Goal: Information Seeking & Learning: Learn about a topic

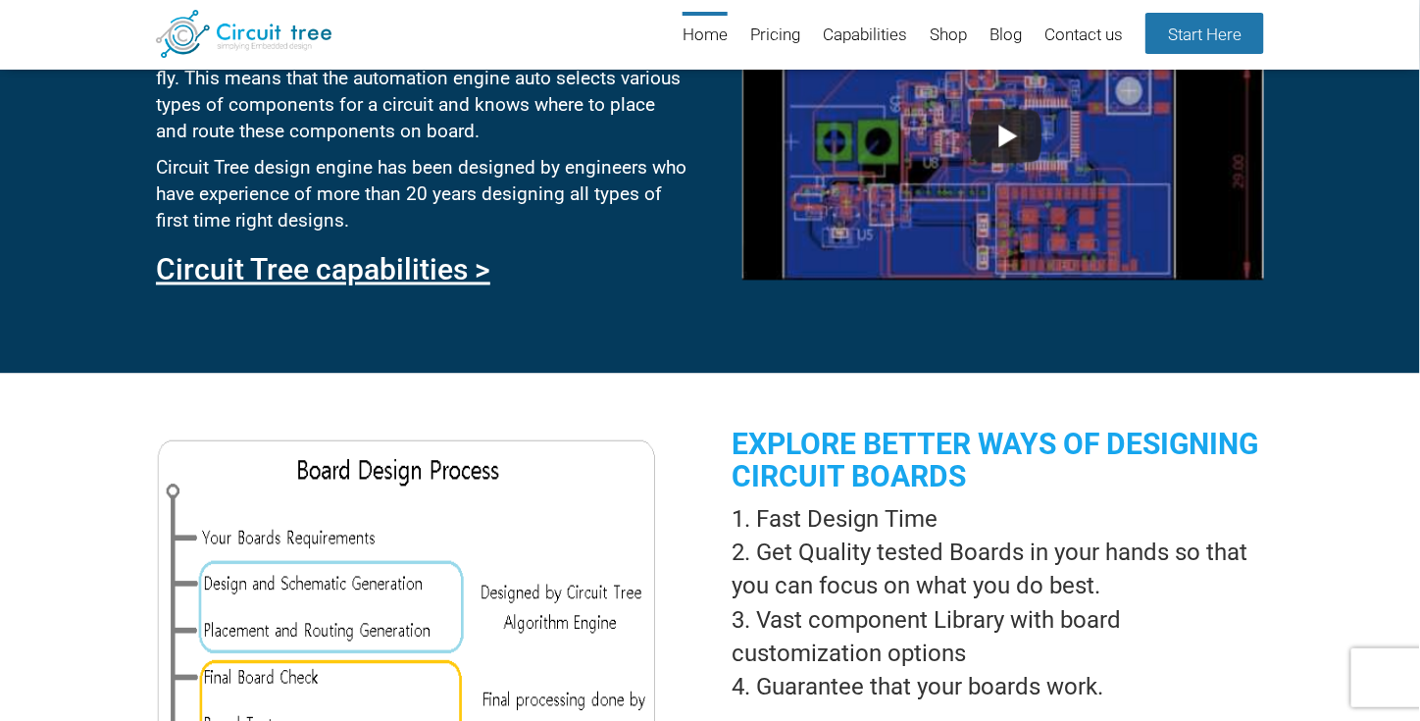
scroll to position [1088, 0]
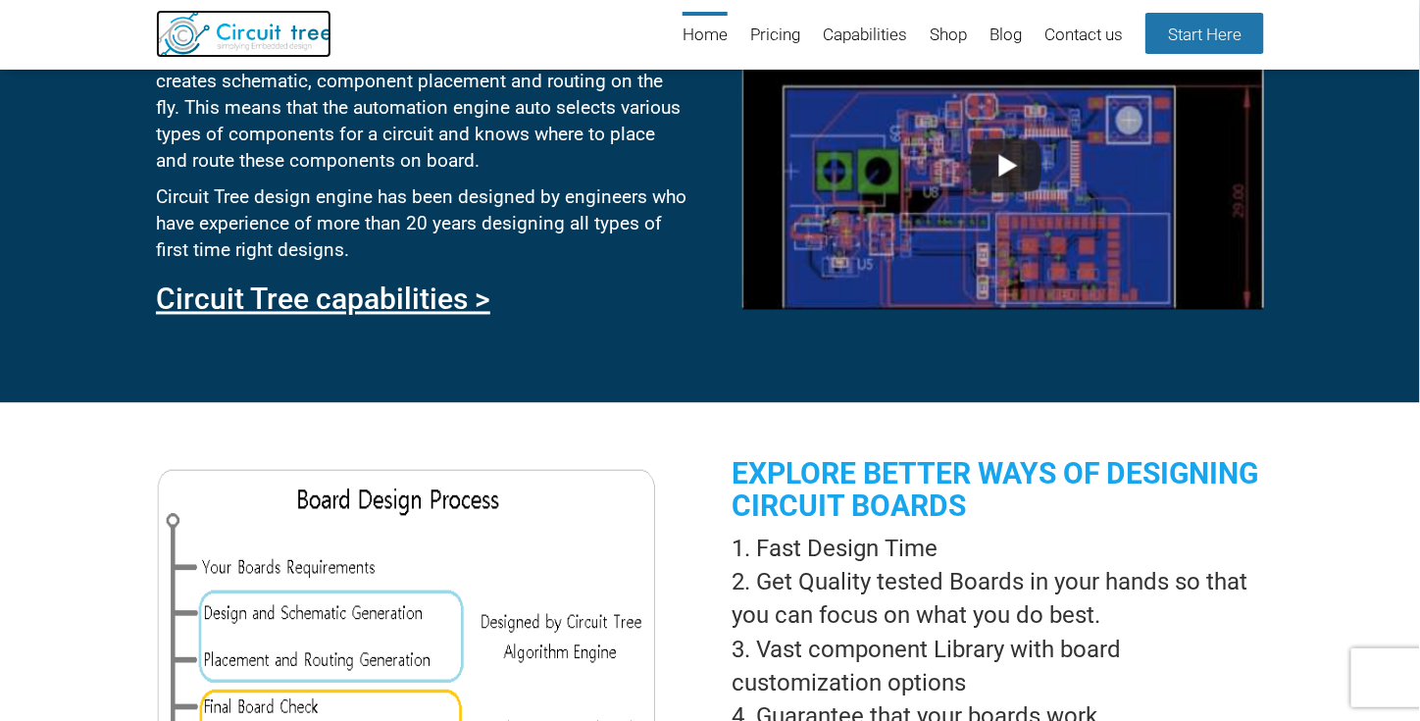
click at [253, 45] on img at bounding box center [243, 34] width 175 height 48
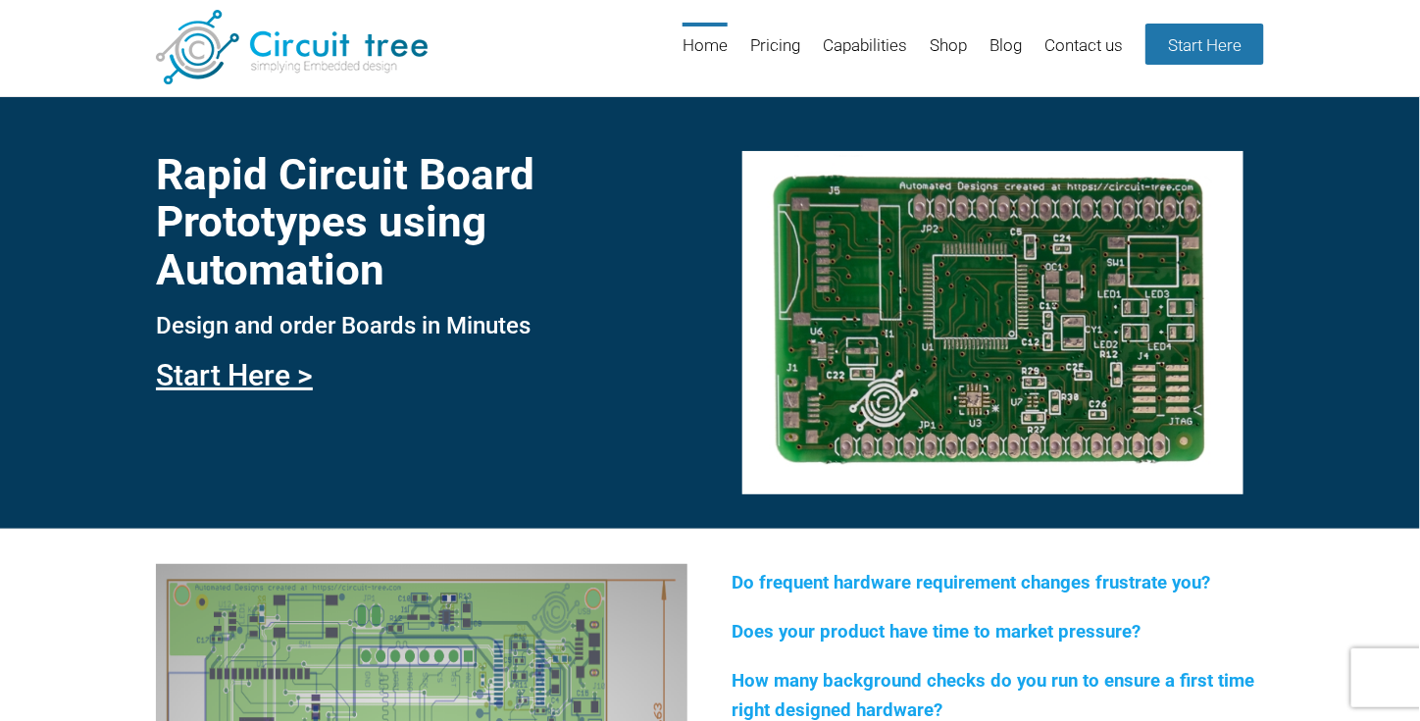
click at [352, 203] on h1 "Rapid Circuit Board Prototypes using Automation" at bounding box center [421, 222] width 531 height 142
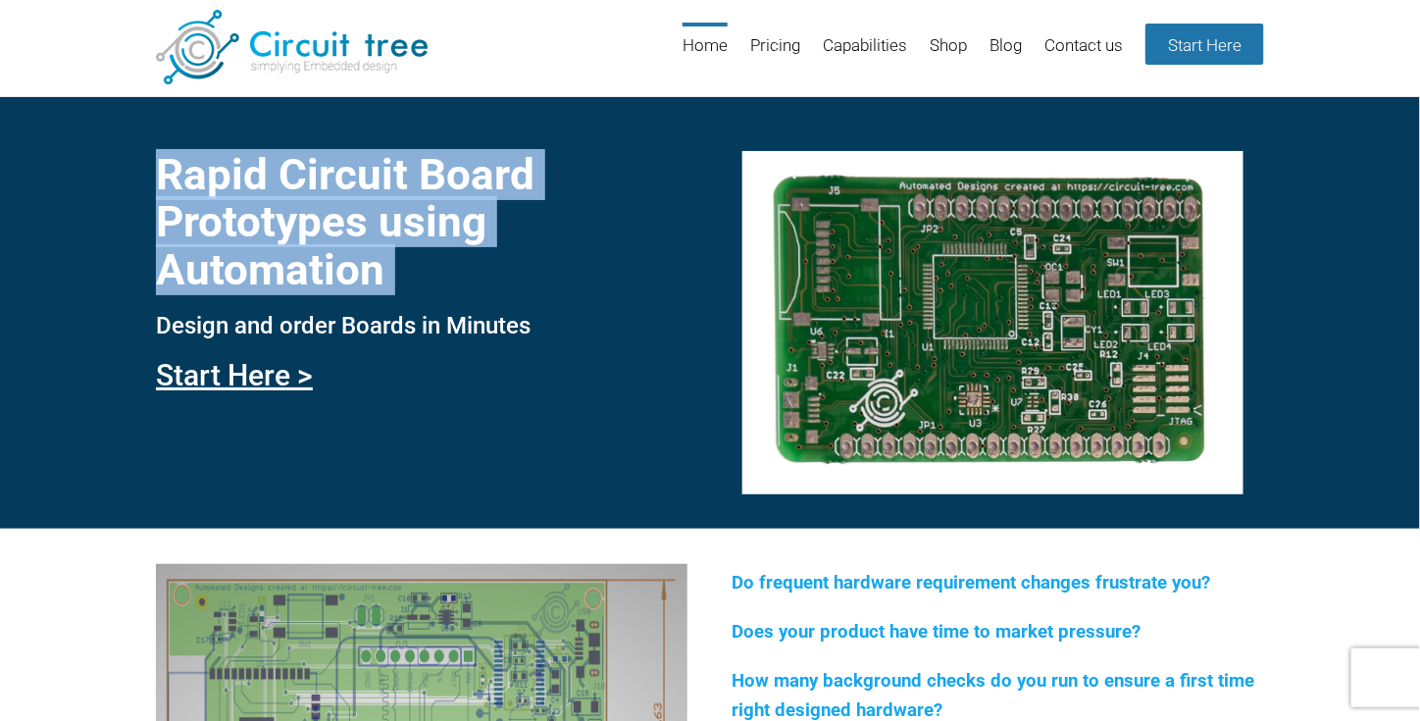
click at [352, 203] on h1 "Rapid Circuit Board Prototypes using Automation" at bounding box center [421, 222] width 531 height 142
click at [286, 381] on link "Start Here >" at bounding box center [234, 375] width 157 height 34
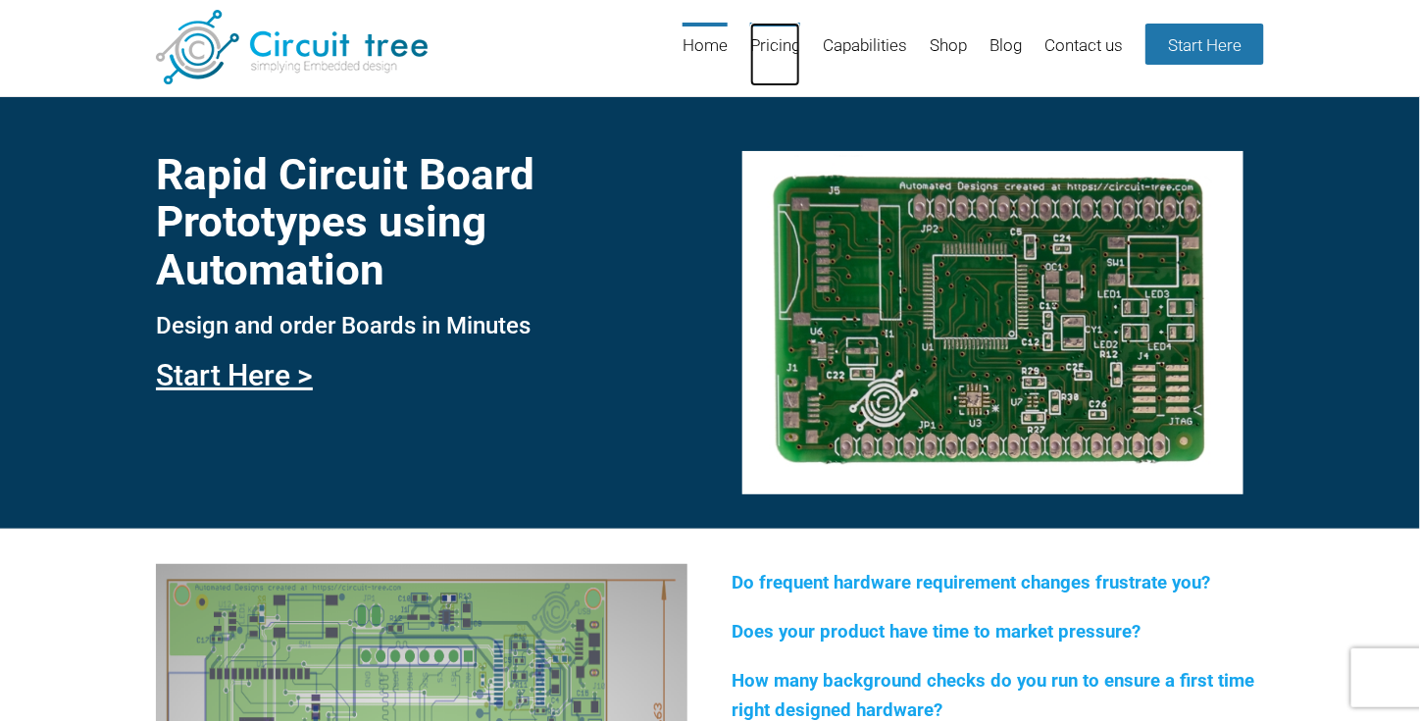
click at [775, 38] on link "Pricing" at bounding box center [775, 55] width 50 height 64
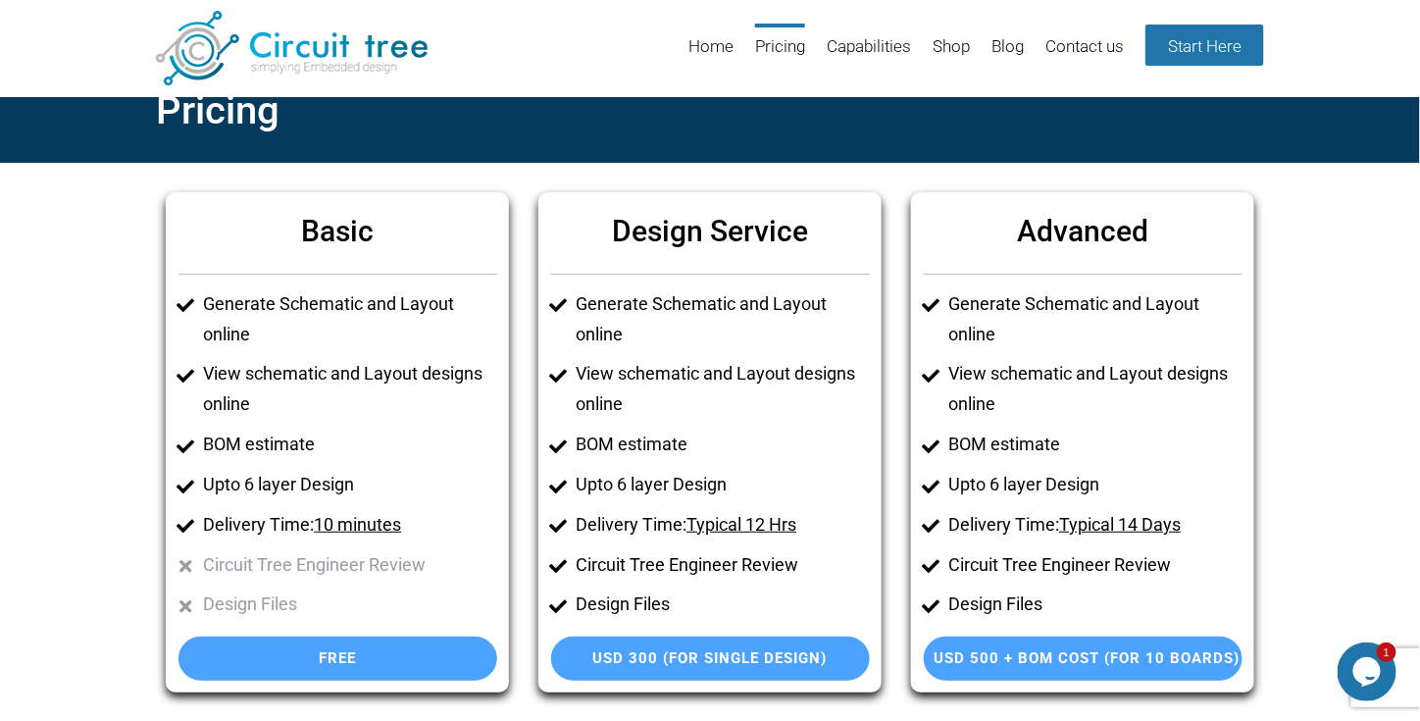
scroll to position [34, 0]
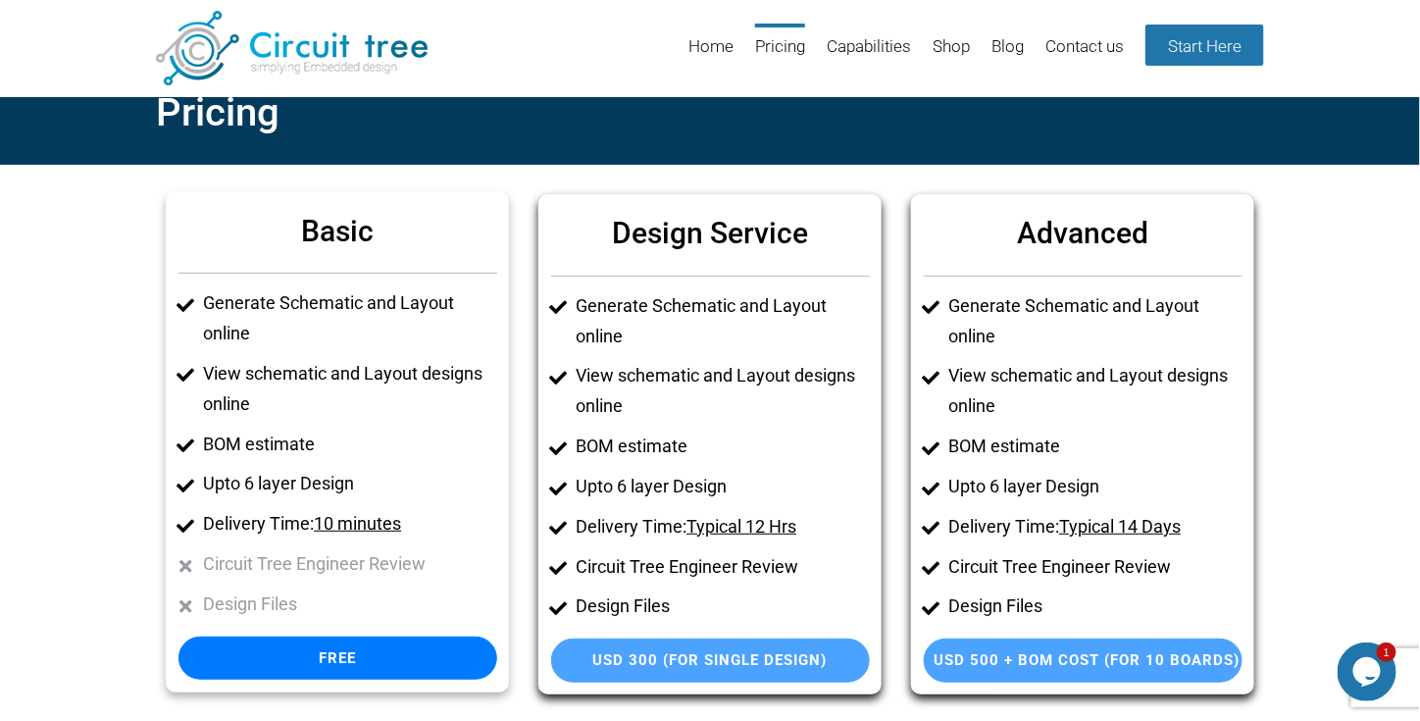
click at [269, 309] on li "Generate Schematic and Layout online" at bounding box center [349, 318] width 293 height 61
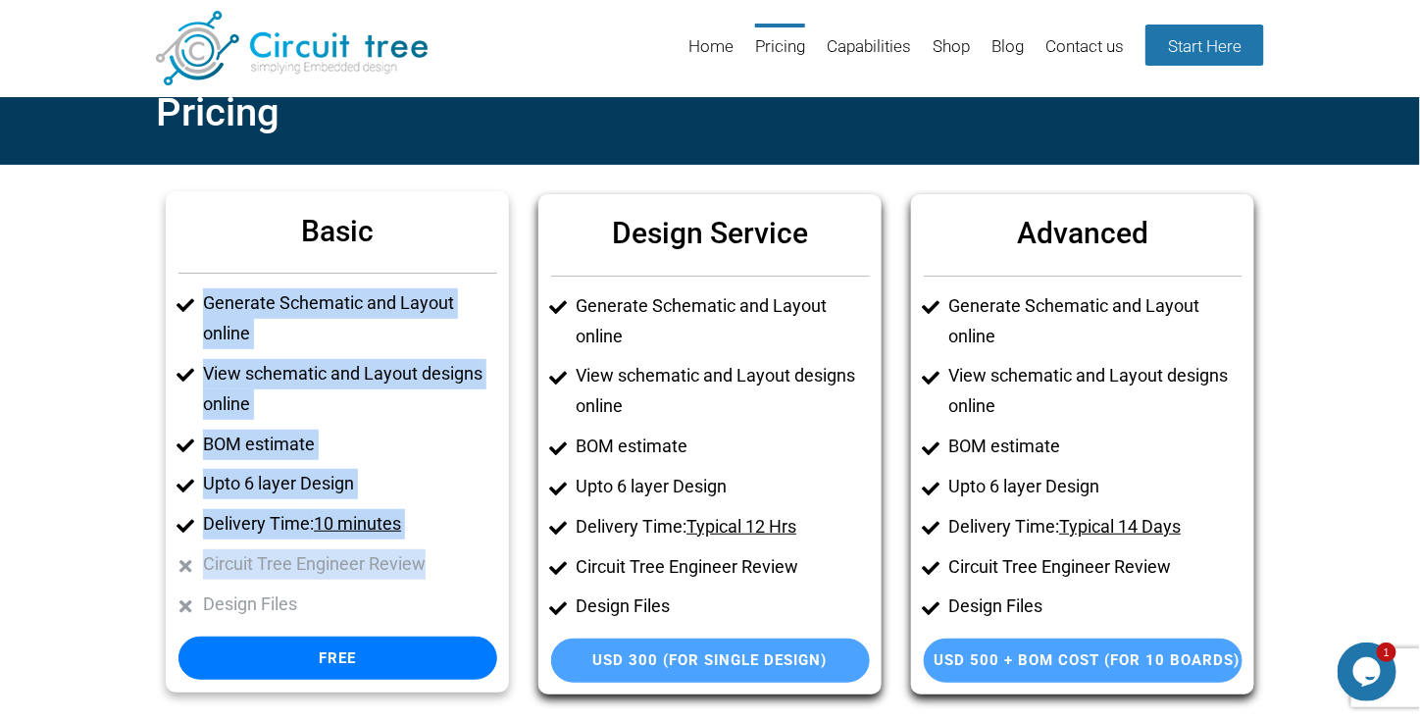
drag, startPoint x: 269, startPoint y: 309, endPoint x: 384, endPoint y: 542, distance: 260.4
click at [384, 542] on ul "Generate Schematic and Layout online View schematic and Layout designs online B…" at bounding box center [337, 453] width 319 height 331
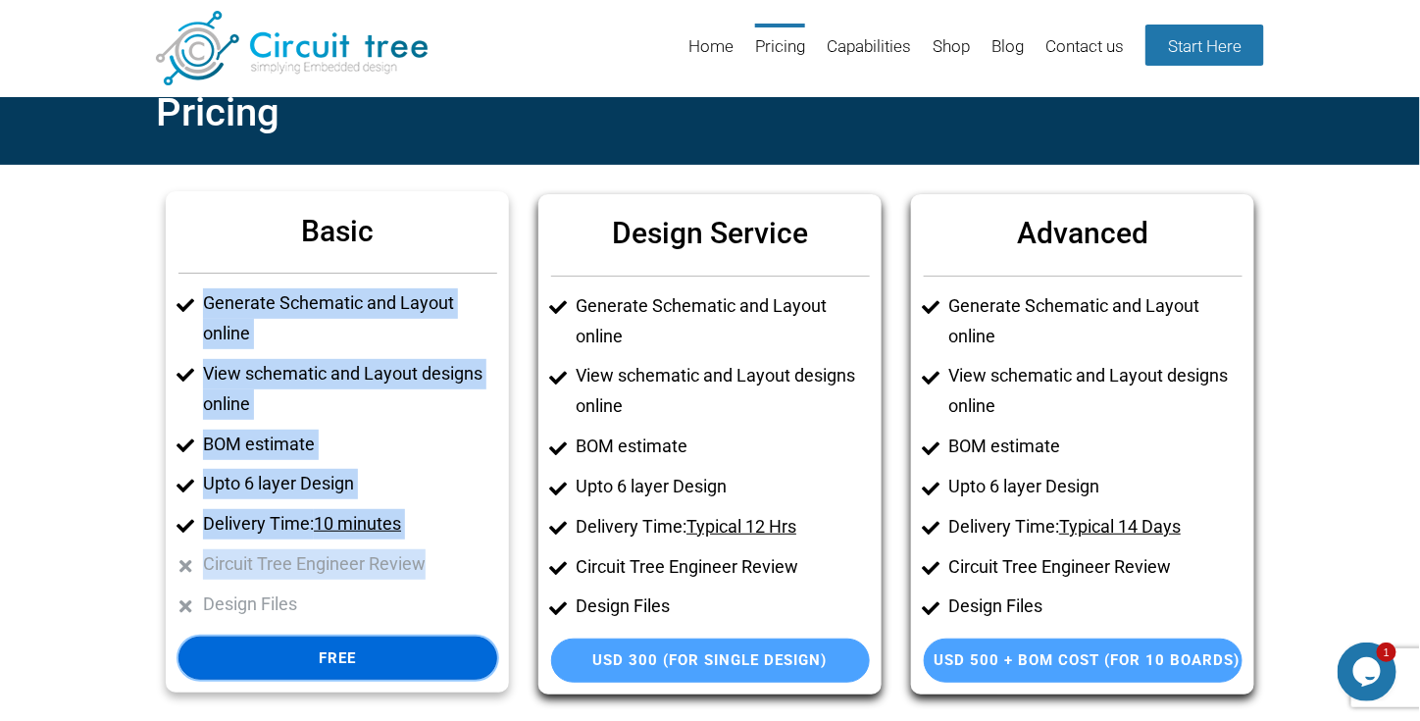
click at [380, 653] on link "Free" at bounding box center [337, 658] width 319 height 44
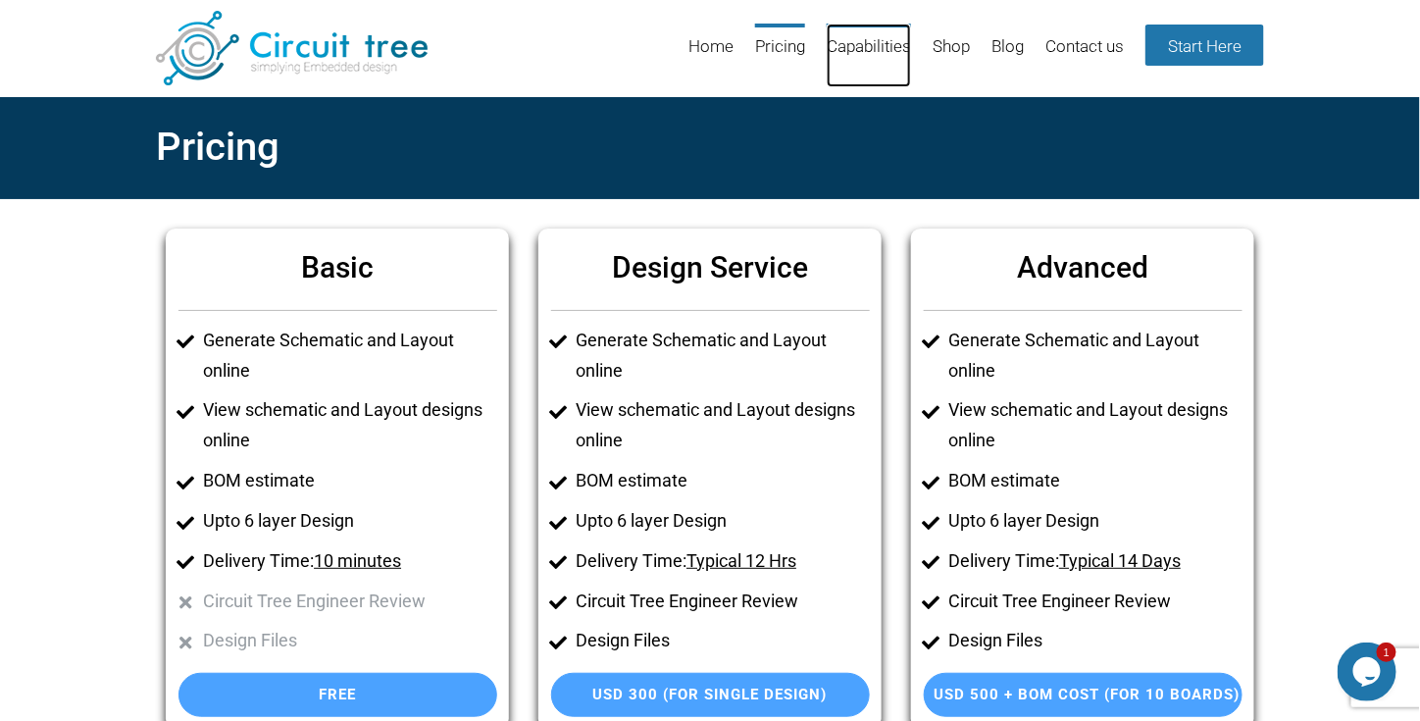
click at [876, 60] on link "Capabilities" at bounding box center [868, 56] width 84 height 64
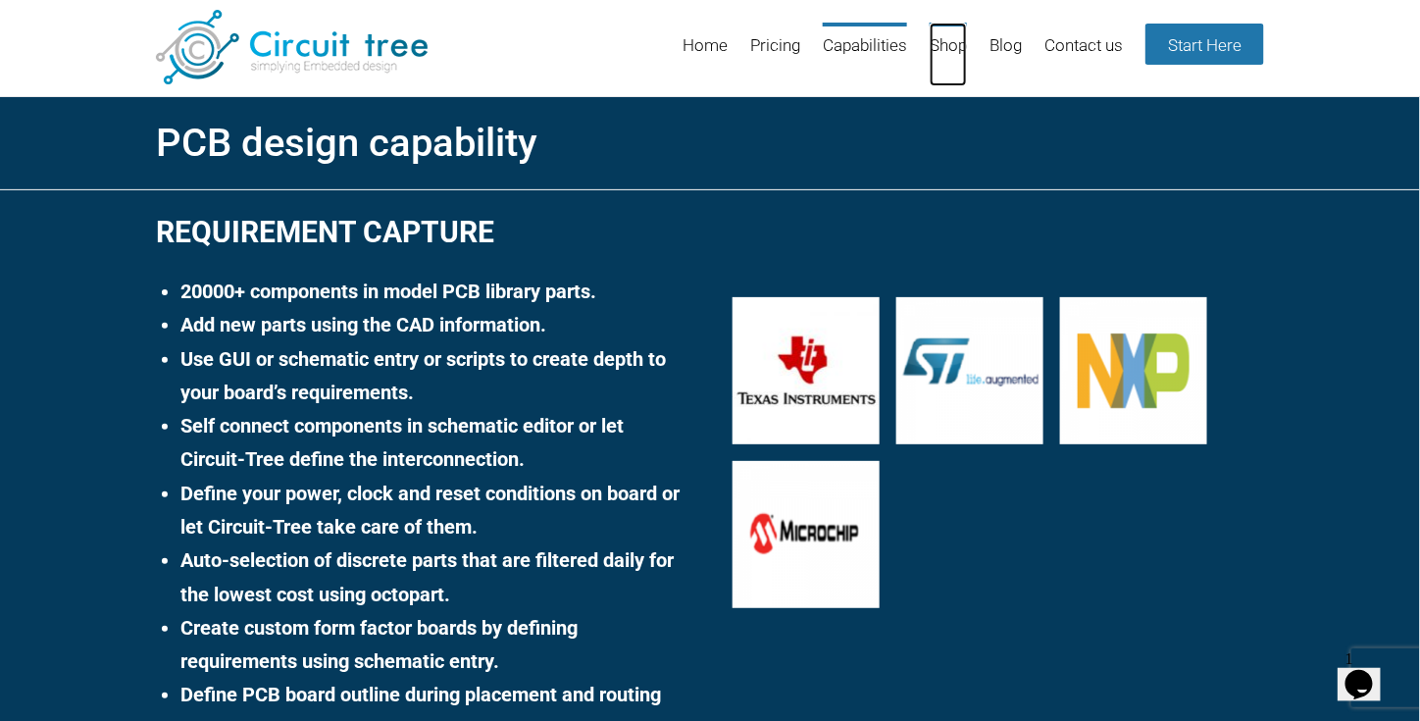
click at [951, 45] on link "Shop" at bounding box center [947, 55] width 37 height 64
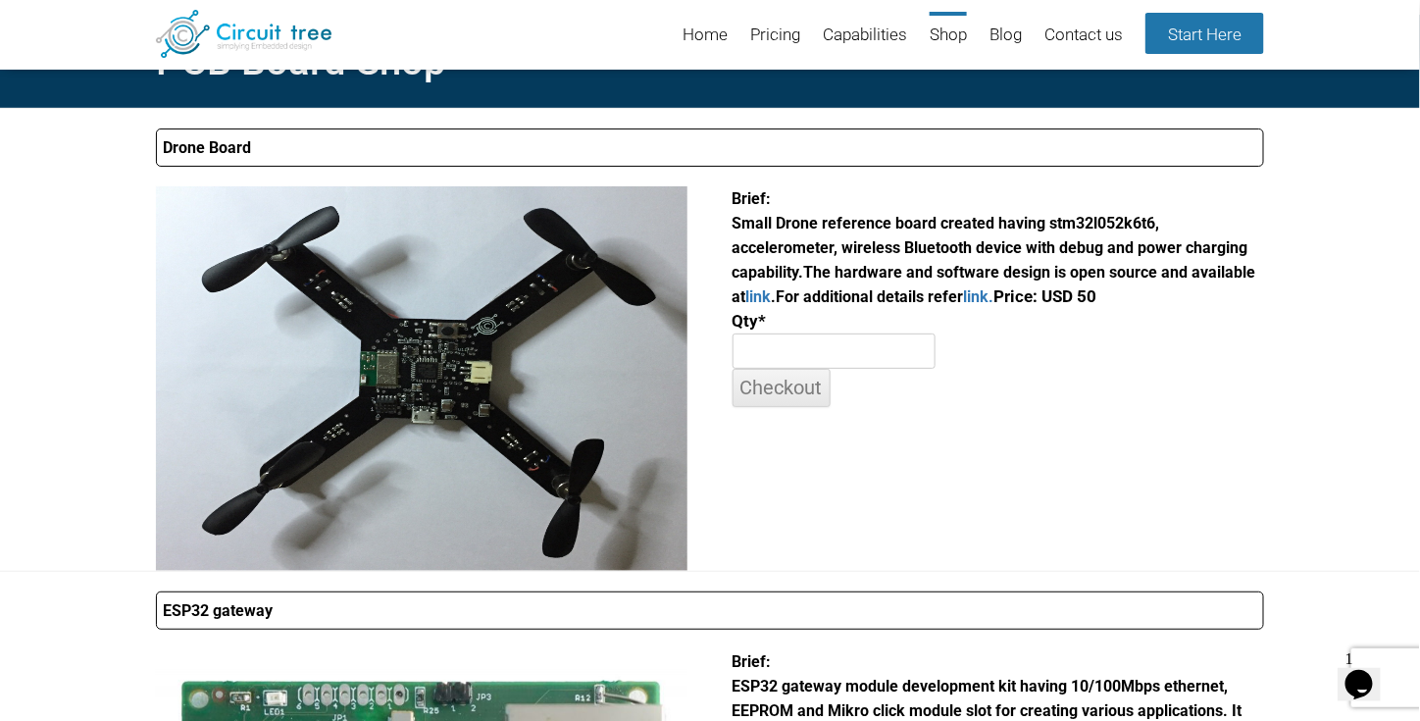
scroll to position [33, 0]
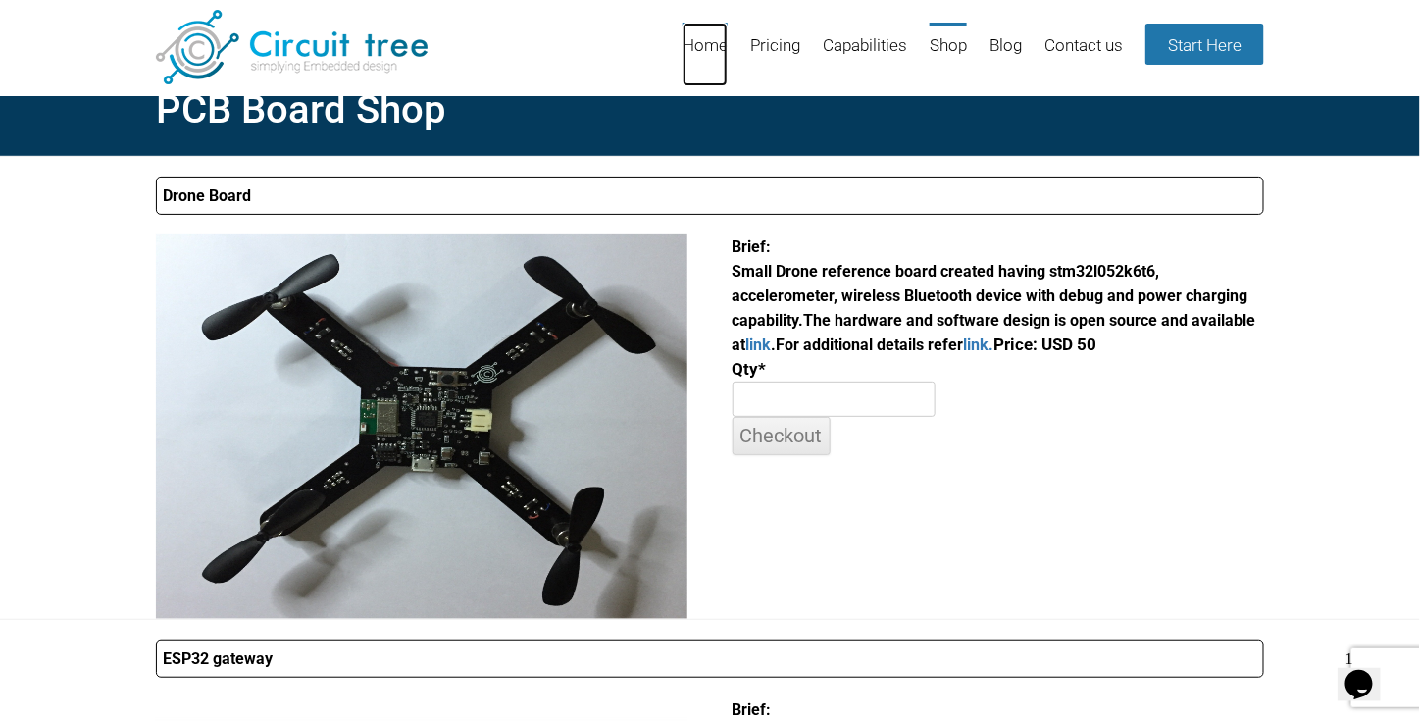
click at [698, 47] on link "Home" at bounding box center [704, 55] width 45 height 64
